Goal: Task Accomplishment & Management: Manage account settings

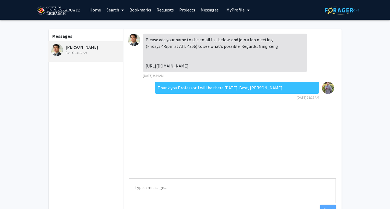
click at [240, 12] on span "My Profile" at bounding box center [235, 9] width 18 height 5
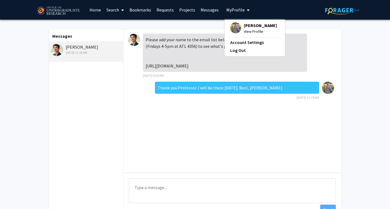
click at [244, 25] on span "[PERSON_NAME]" at bounding box center [260, 25] width 33 height 6
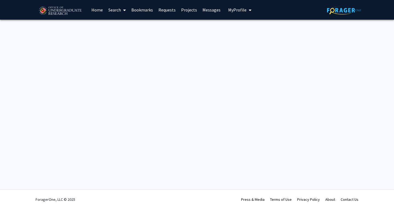
click at [234, 5] on button "My Profile" at bounding box center [240, 10] width 27 height 20
click at [239, 42] on link "Account Settings" at bounding box center [256, 42] width 49 height 7
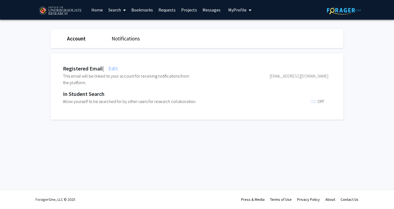
click at [122, 39] on link "Notifications" at bounding box center [126, 38] width 28 height 7
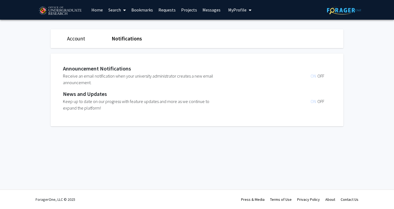
click at [65, 45] on div "Account Notifications" at bounding box center [197, 38] width 301 height 19
click at [73, 42] on link "Account" at bounding box center [76, 38] width 18 height 7
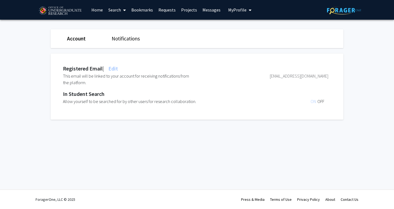
click at [232, 9] on span "My Profile" at bounding box center [237, 9] width 18 height 5
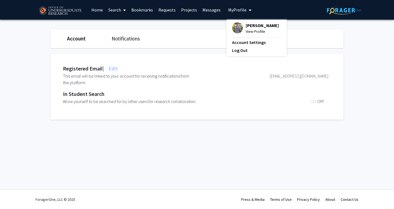
click at [243, 24] on div "[PERSON_NAME] View Profile" at bounding box center [255, 28] width 47 height 12
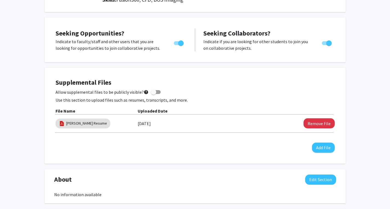
scroll to position [93, 0]
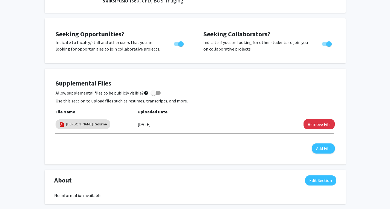
drag, startPoint x: 195, startPoint y: 90, endPoint x: 90, endPoint y: 173, distance: 134.3
click at [90, 173] on div "About Edit Section No information available You may write a maximum of 1,000 wo…" at bounding box center [195, 187] width 301 height 34
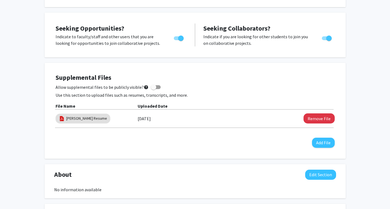
scroll to position [101, 0]
